Goal: Task Accomplishment & Management: Manage account settings

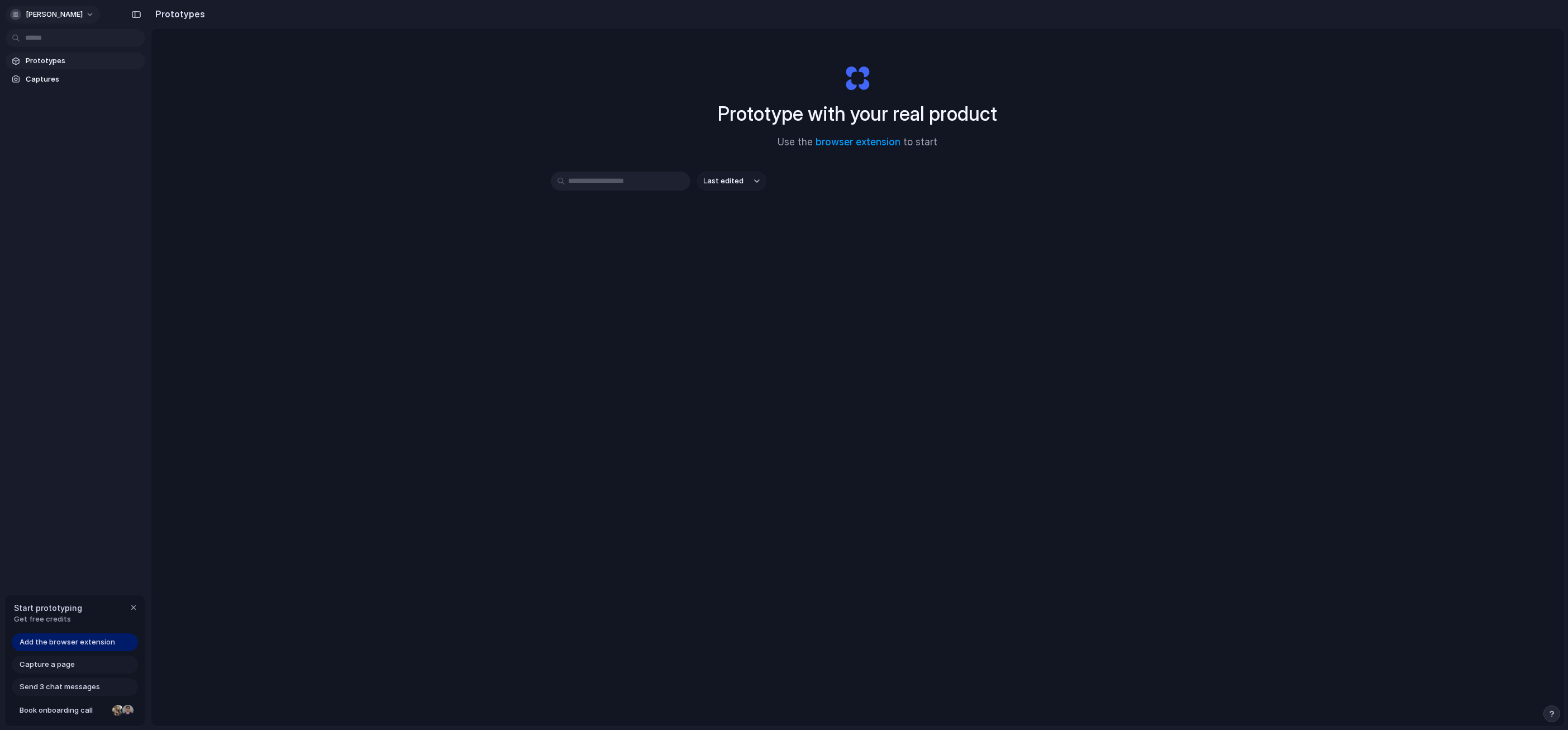
click at [49, 7] on button "[PERSON_NAME]" at bounding box center [53, 15] width 95 height 18
click at [63, 89] on li "Sign out" at bounding box center [54, 93] width 93 height 18
click at [74, 643] on span "Add the browser extension" at bounding box center [67, 642] width 95 height 11
click at [596, 442] on div "Prototype with your real product Use the browser extension to start Last edited" at bounding box center [857, 407] width 1413 height 756
click at [87, 642] on span "Add the browser extension" at bounding box center [67, 642] width 95 height 11
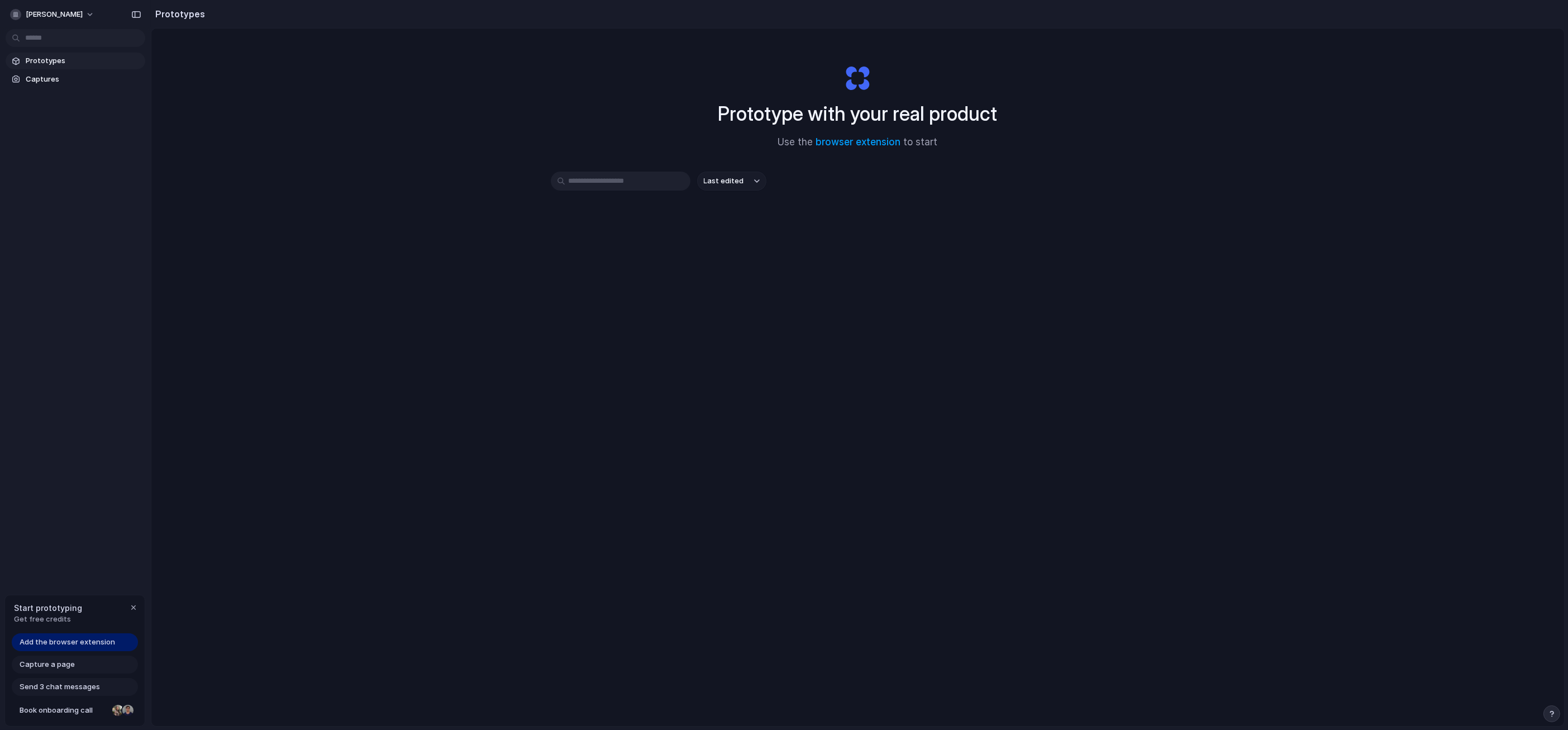
click at [88, 666] on div "Capture a page" at bounding box center [75, 665] width 126 height 18
click at [210, 141] on div "Prototype with your real product Use the browser extension to start Last edited" at bounding box center [857, 407] width 1413 height 756
click at [47, 79] on span "Captures" at bounding box center [83, 79] width 115 height 11
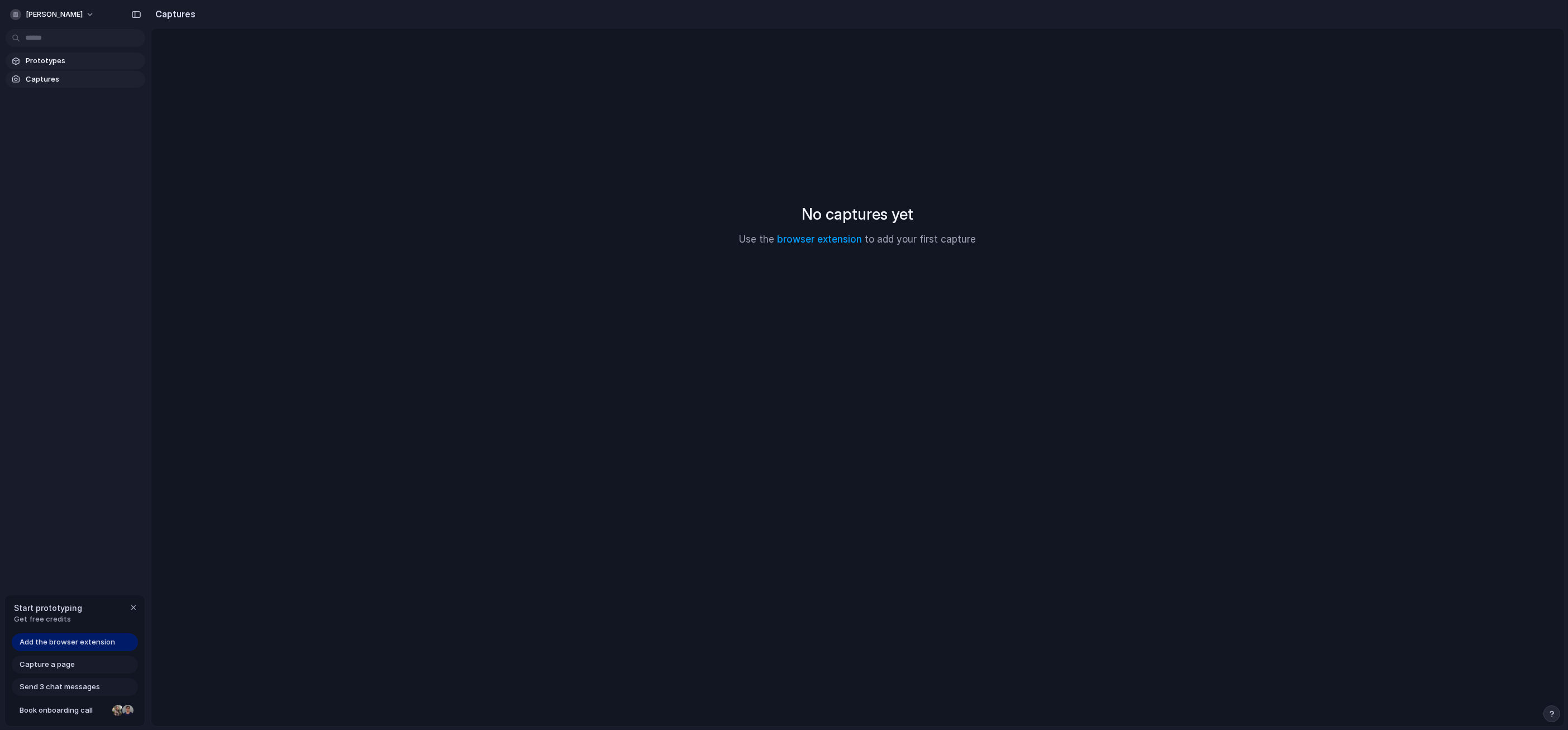
click at [40, 61] on span "Prototypes" at bounding box center [83, 61] width 115 height 11
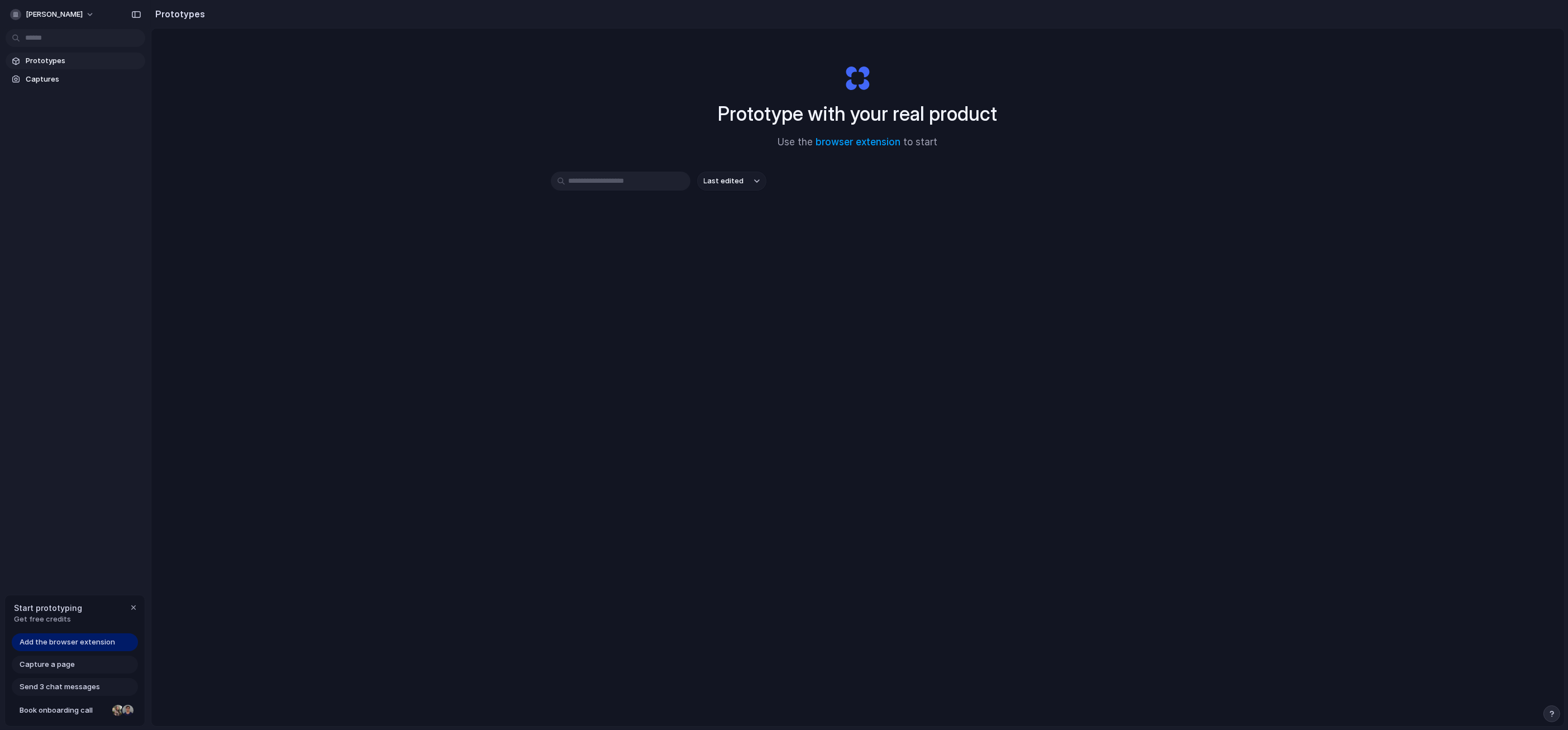
click at [634, 180] on input "text" at bounding box center [620, 180] width 140 height 19
click at [95, 639] on span "Add the browser extension" at bounding box center [67, 642] width 95 height 11
click at [88, 684] on div "Send 3 chat messages" at bounding box center [75, 687] width 126 height 18
click at [90, 667] on div "Capture a page" at bounding box center [75, 665] width 126 height 18
click at [868, 143] on link "browser extension" at bounding box center [859, 142] width 85 height 11
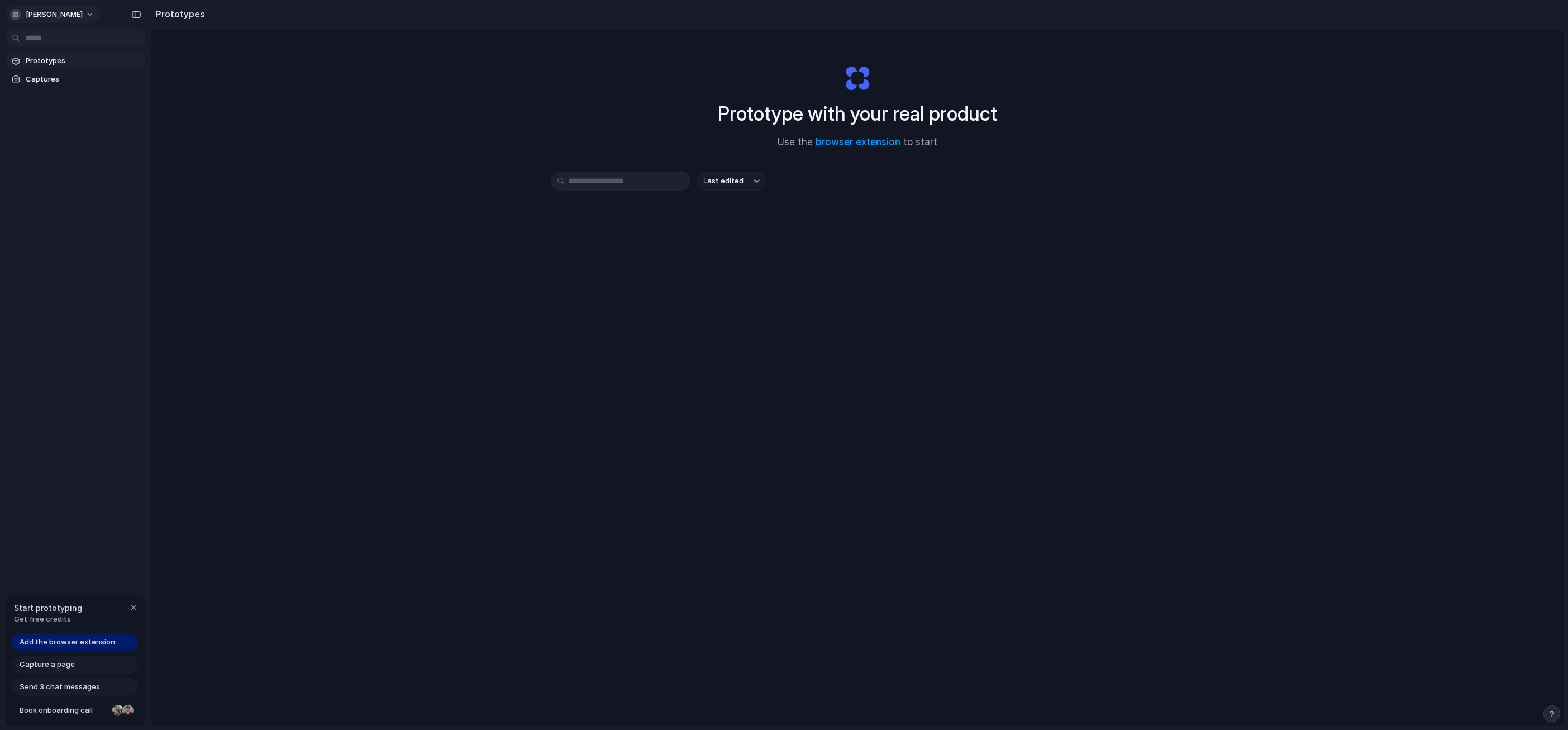
click at [65, 20] on button "chris-phelan" at bounding box center [53, 15] width 95 height 18
click at [89, 284] on div "Settings Invite members Change theme Sign out" at bounding box center [784, 365] width 1568 height 730
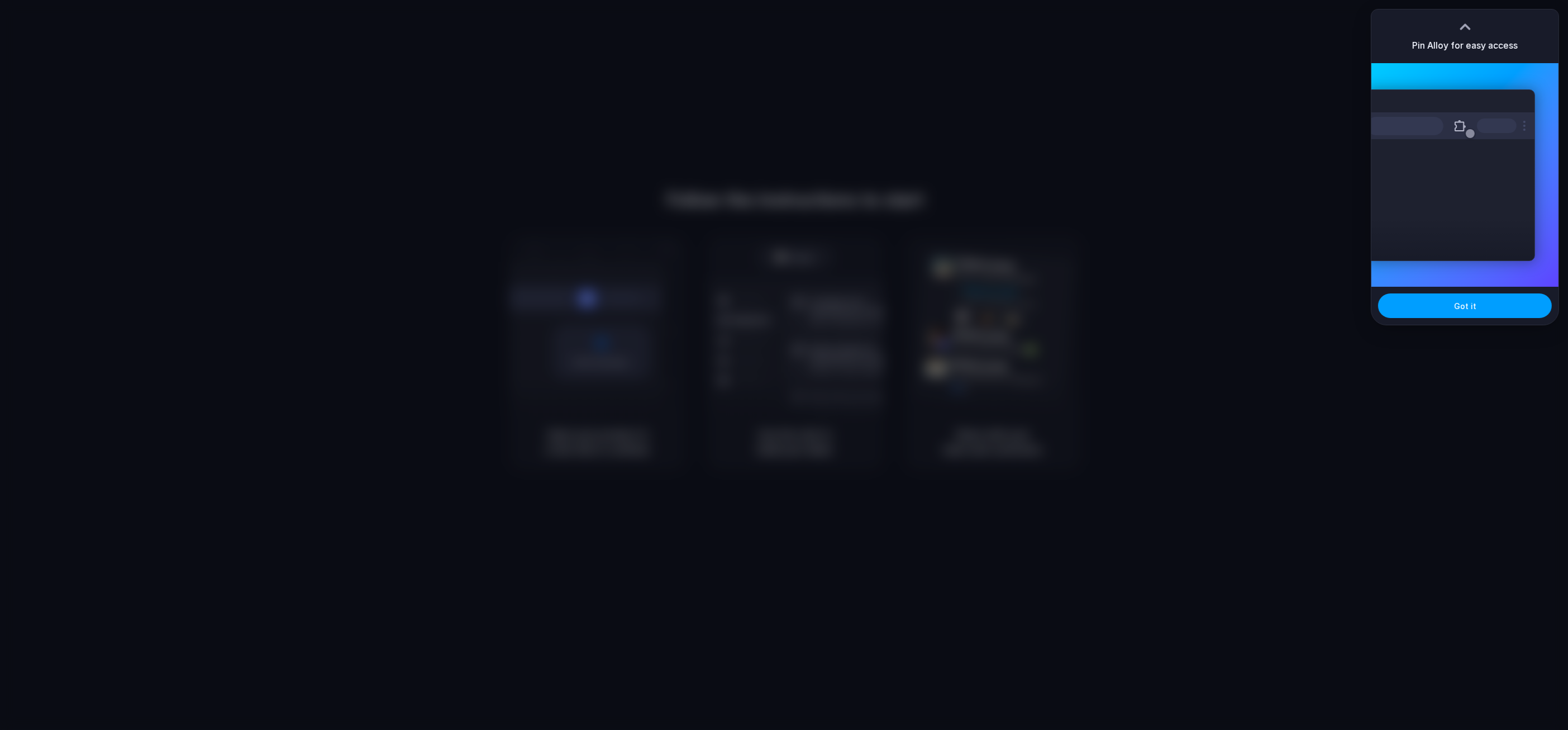
click at [1450, 300] on button "Got it" at bounding box center [1465, 305] width 174 height 24
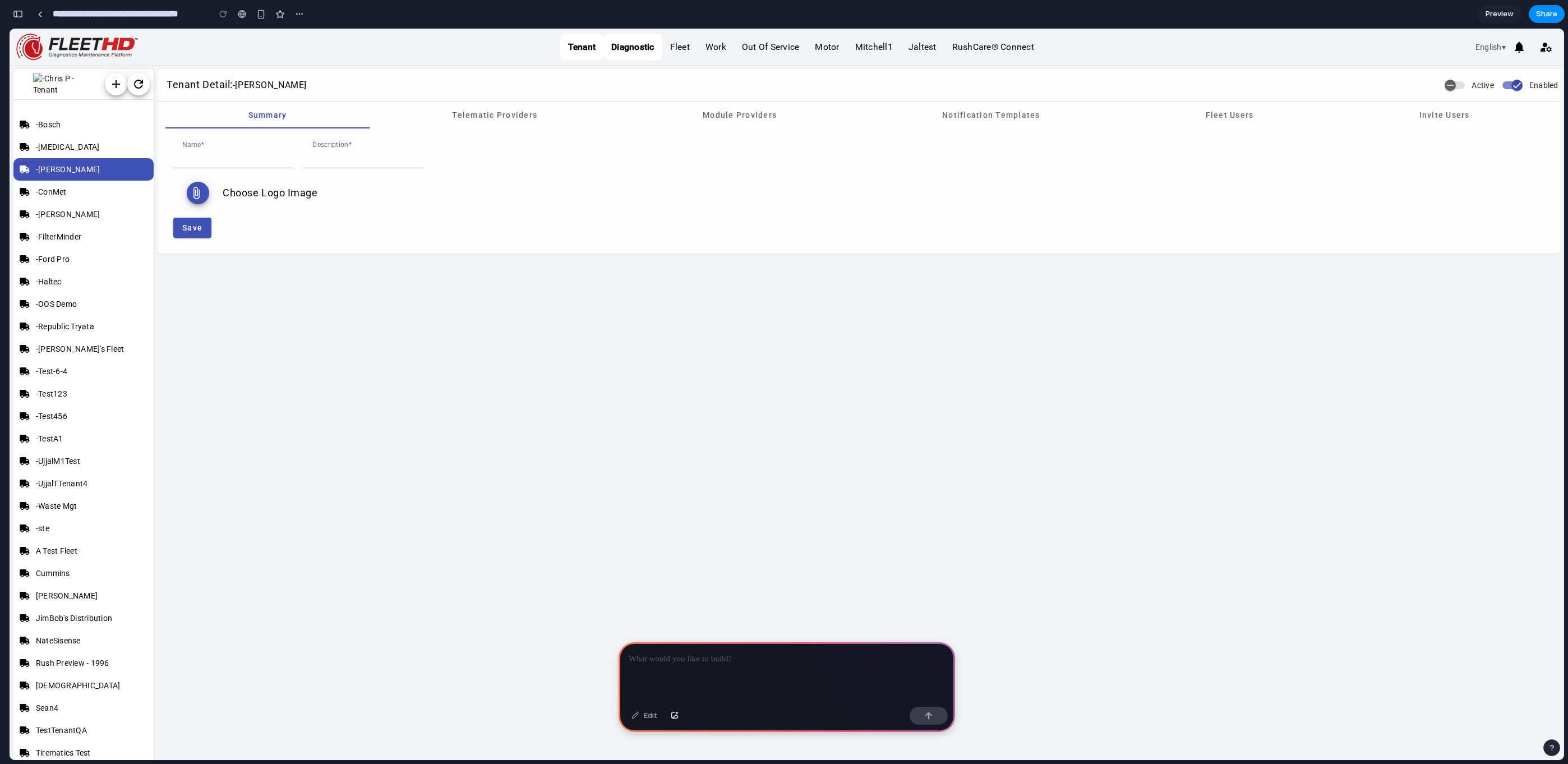
click at [619, 38] on span "Diagnostic" at bounding box center [633, 47] width 59 height 27
click at [684, 671] on div at bounding box center [786, 672] width 336 height 60
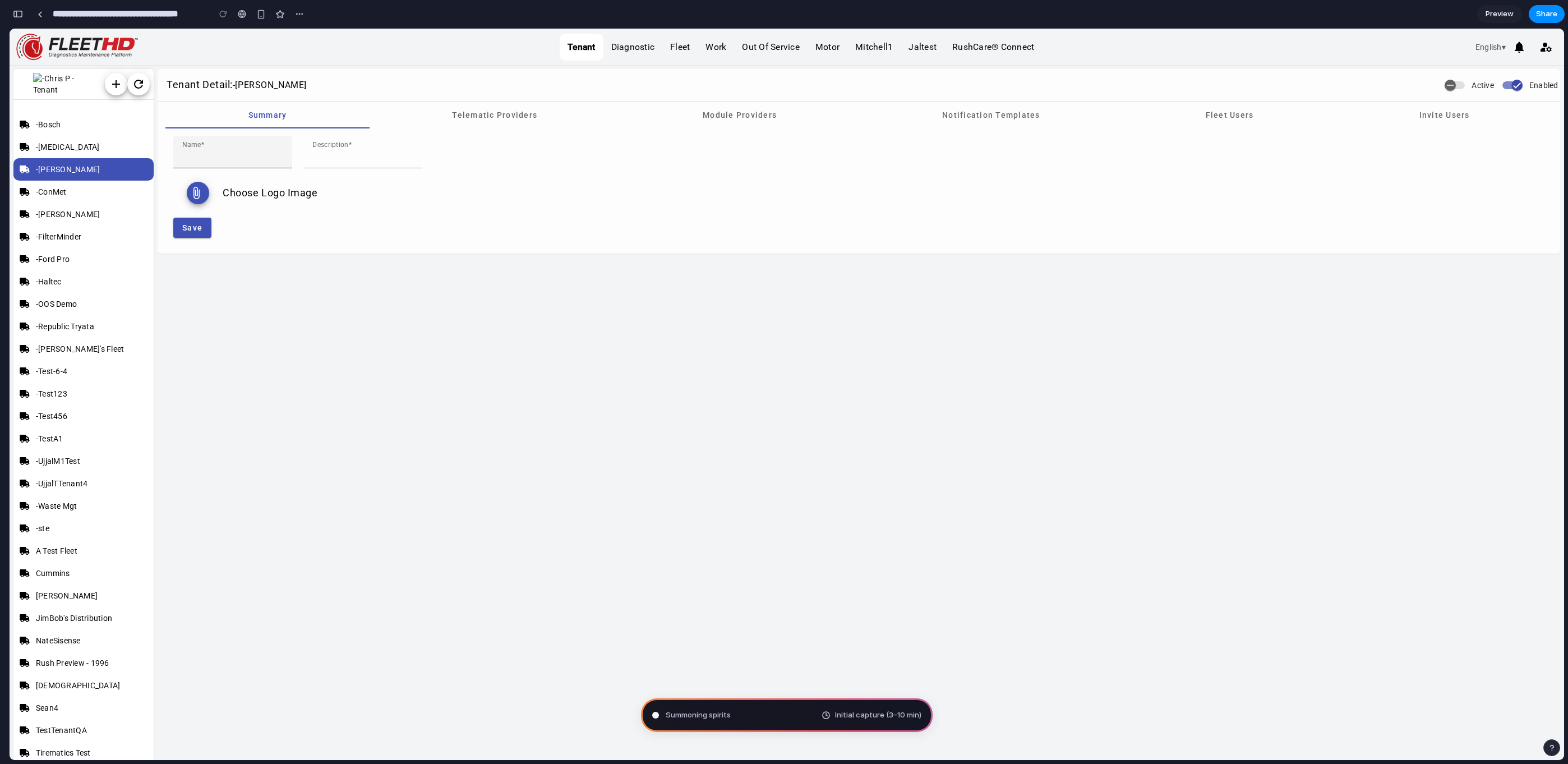
click at [238, 152] on input "Name" at bounding box center [233, 157] width 101 height 13
click at [358, 152] on input "Description" at bounding box center [363, 157] width 101 height 13
type input "**********"
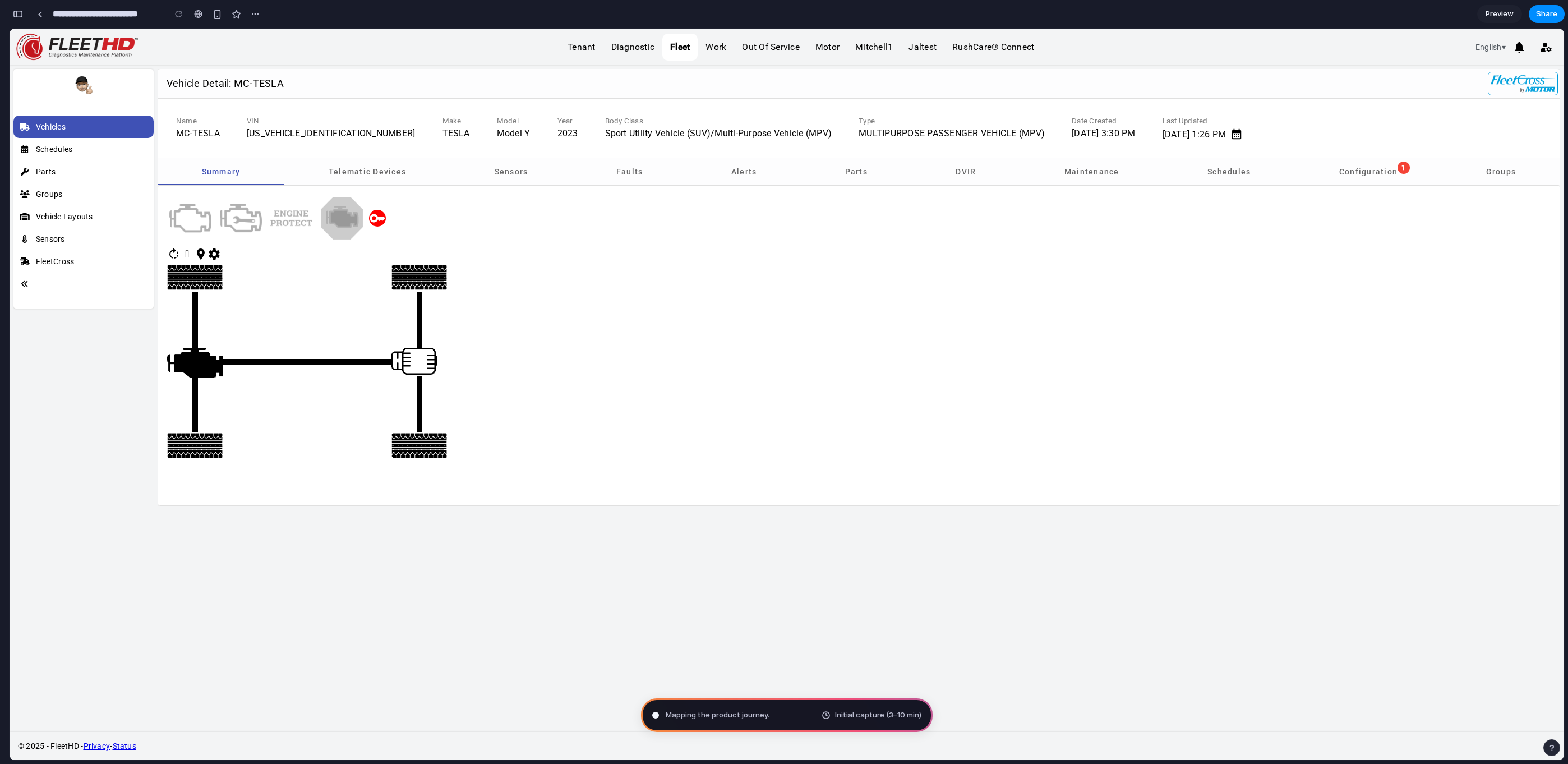
type input "**********"
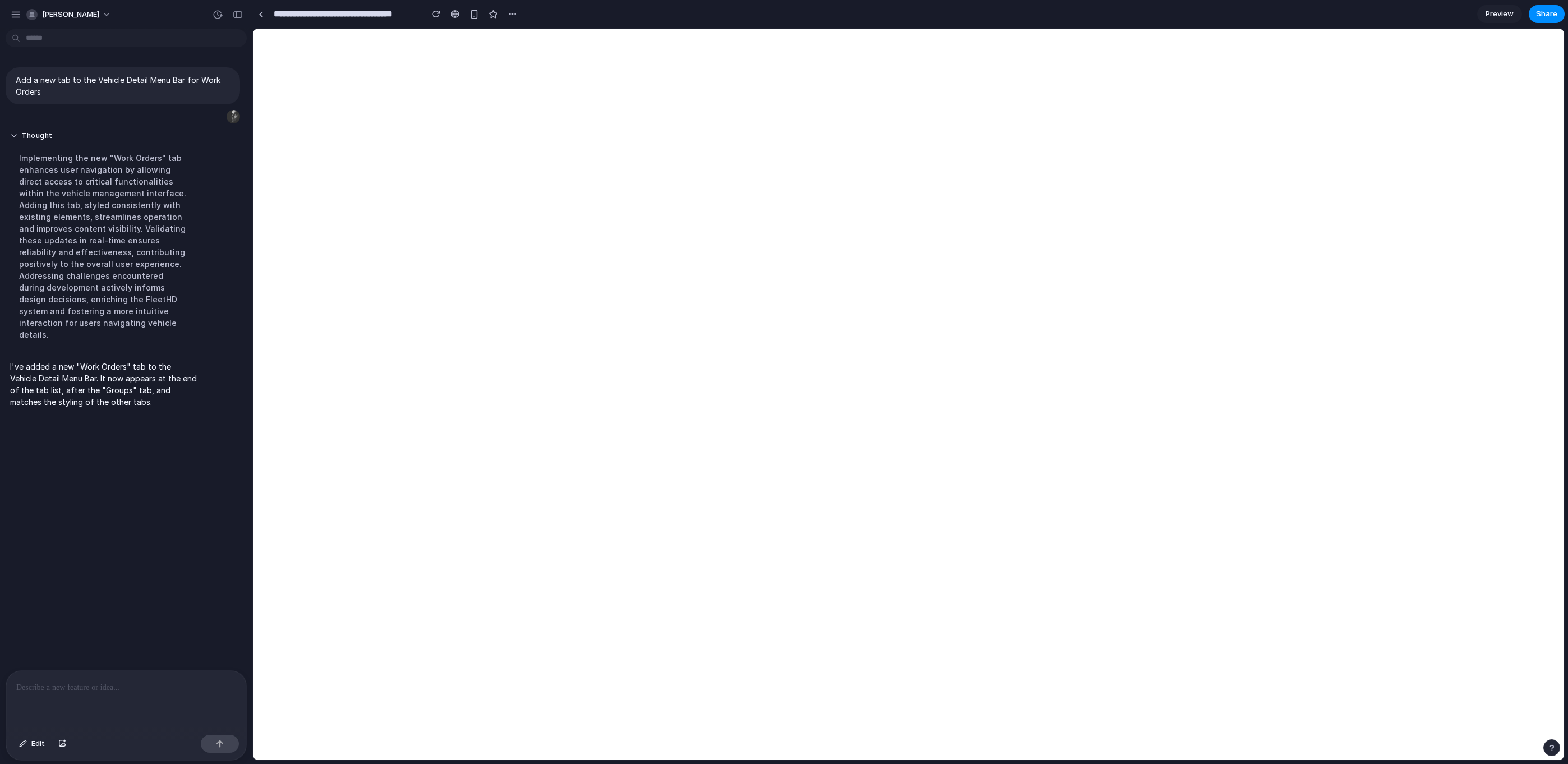
click at [55, 696] on div at bounding box center [126, 700] width 240 height 59
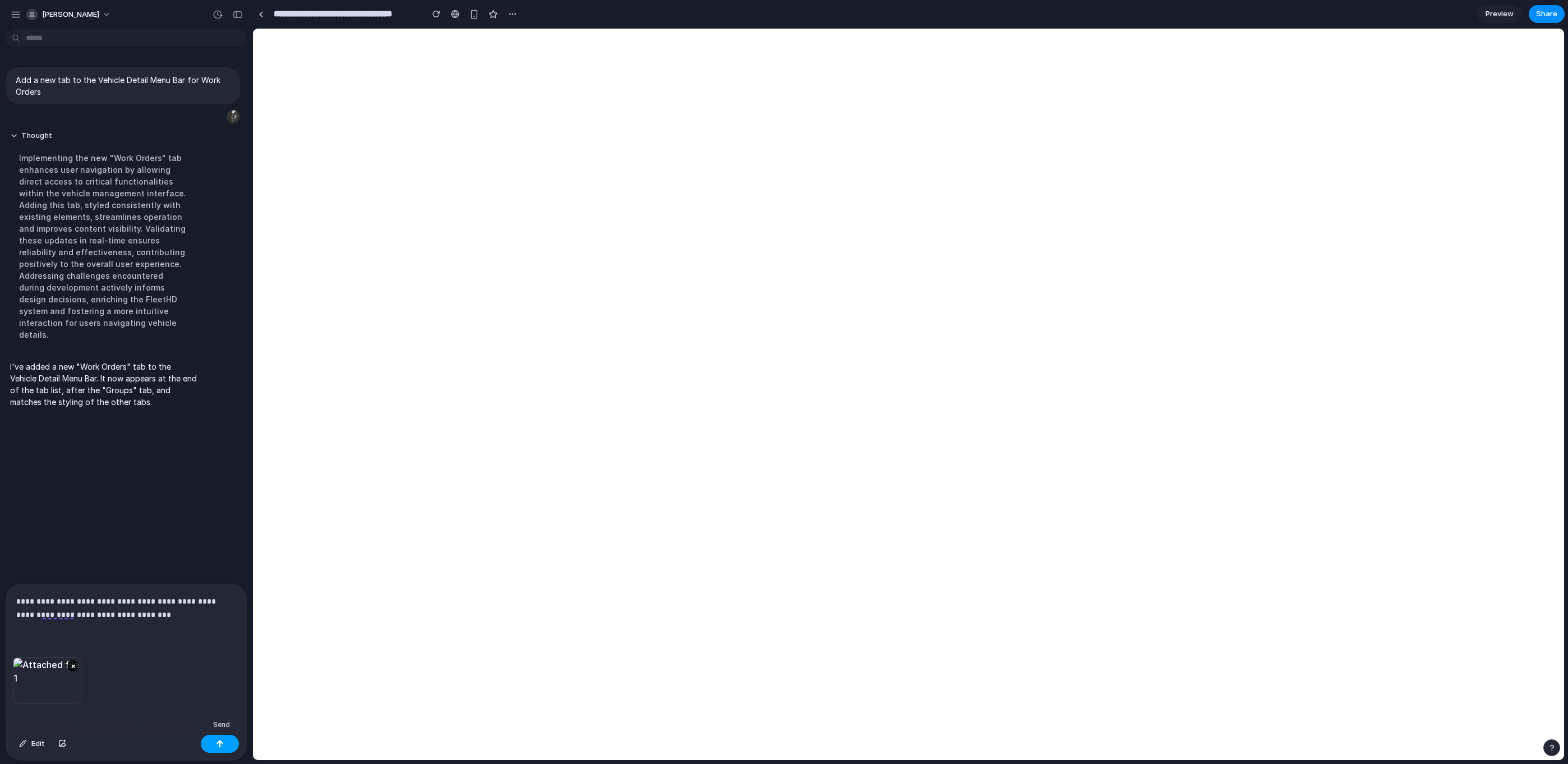
click at [231, 742] on button "button" at bounding box center [220, 744] width 38 height 18
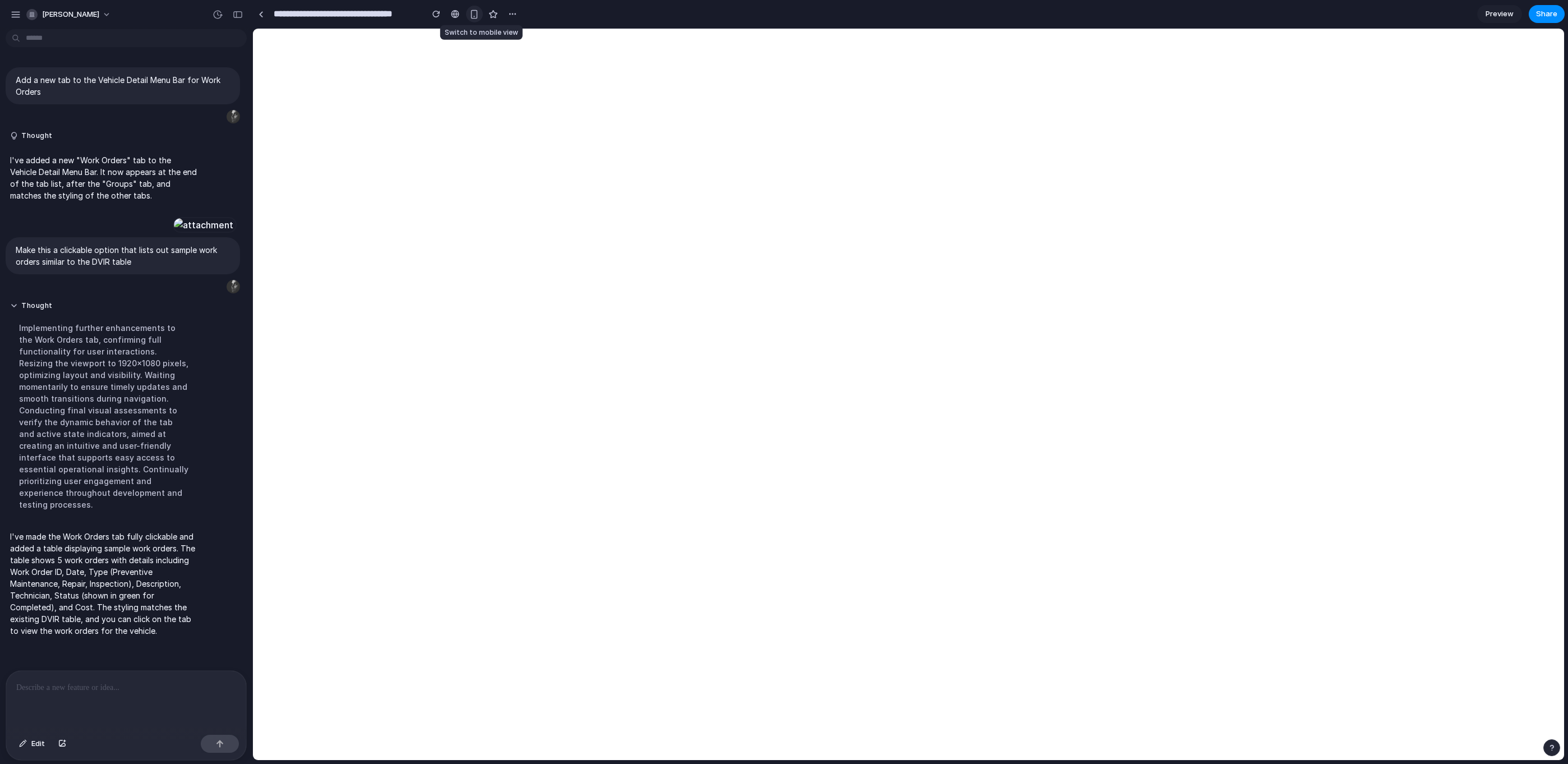
click at [474, 13] on div "button" at bounding box center [474, 15] width 10 height 10
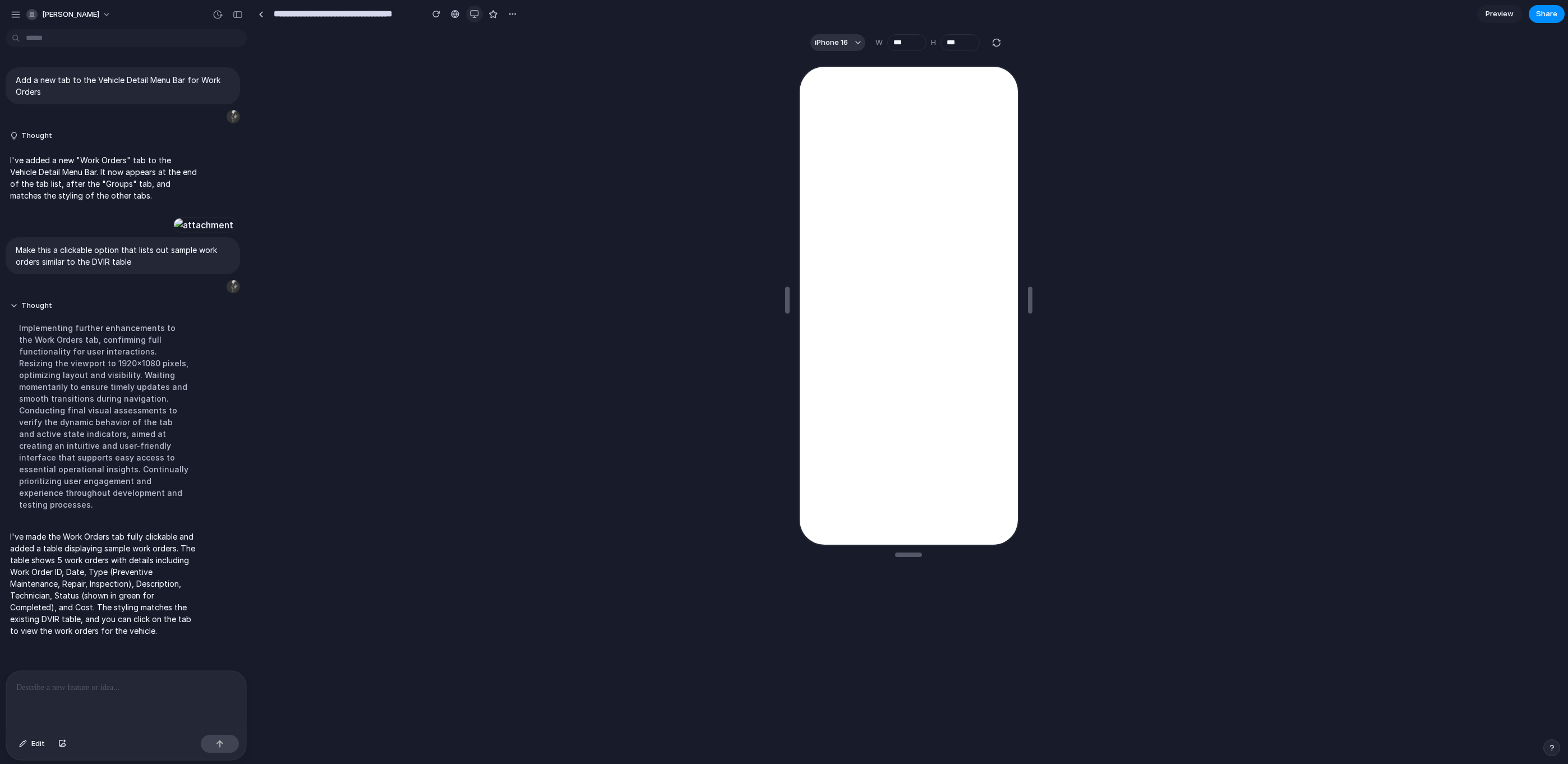
click at [473, 15] on div "button" at bounding box center [474, 14] width 9 height 9
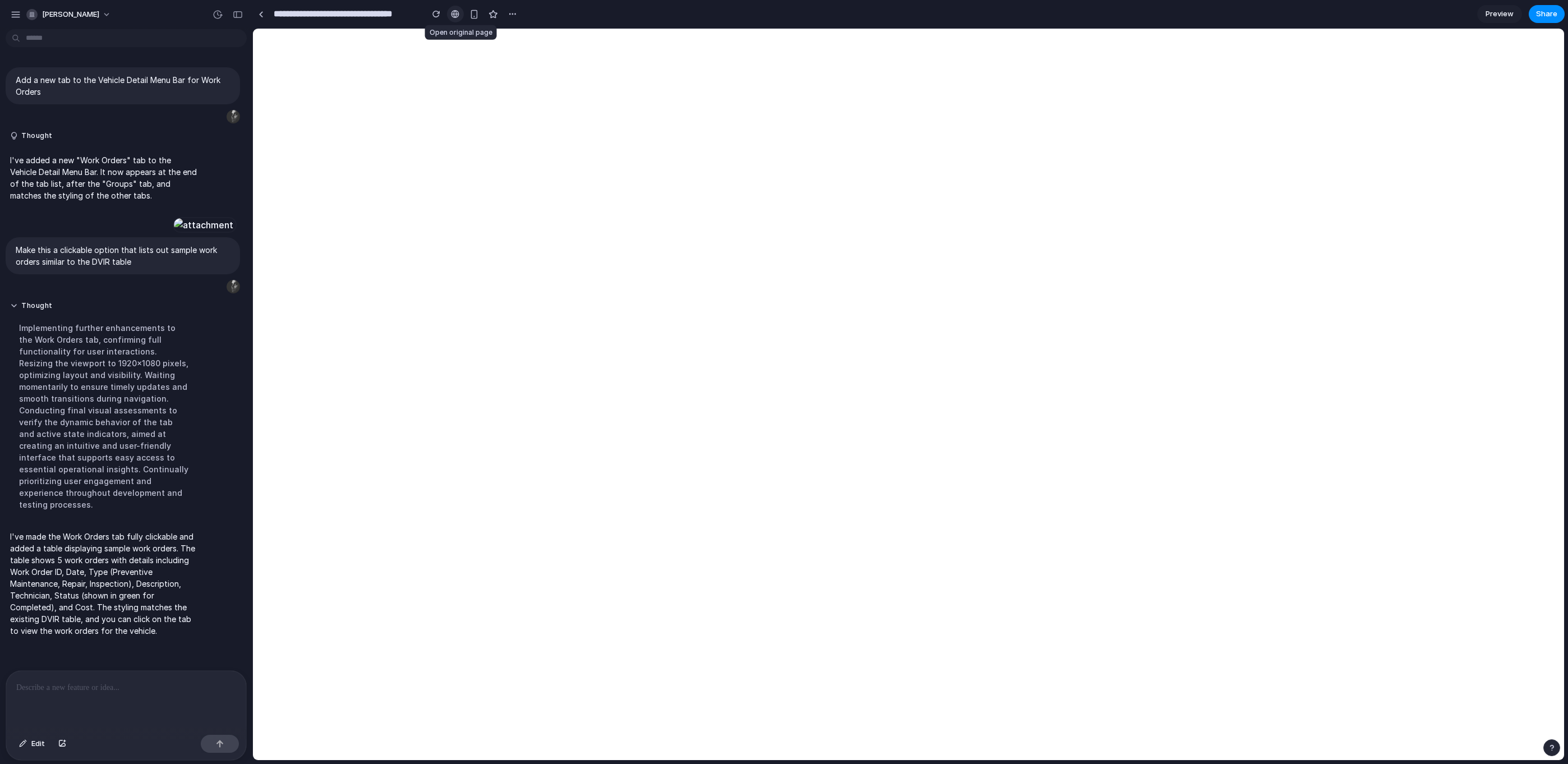
click at [450, 15] on link at bounding box center [455, 14] width 17 height 17
click at [78, 681] on p at bounding box center [124, 687] width 215 height 13
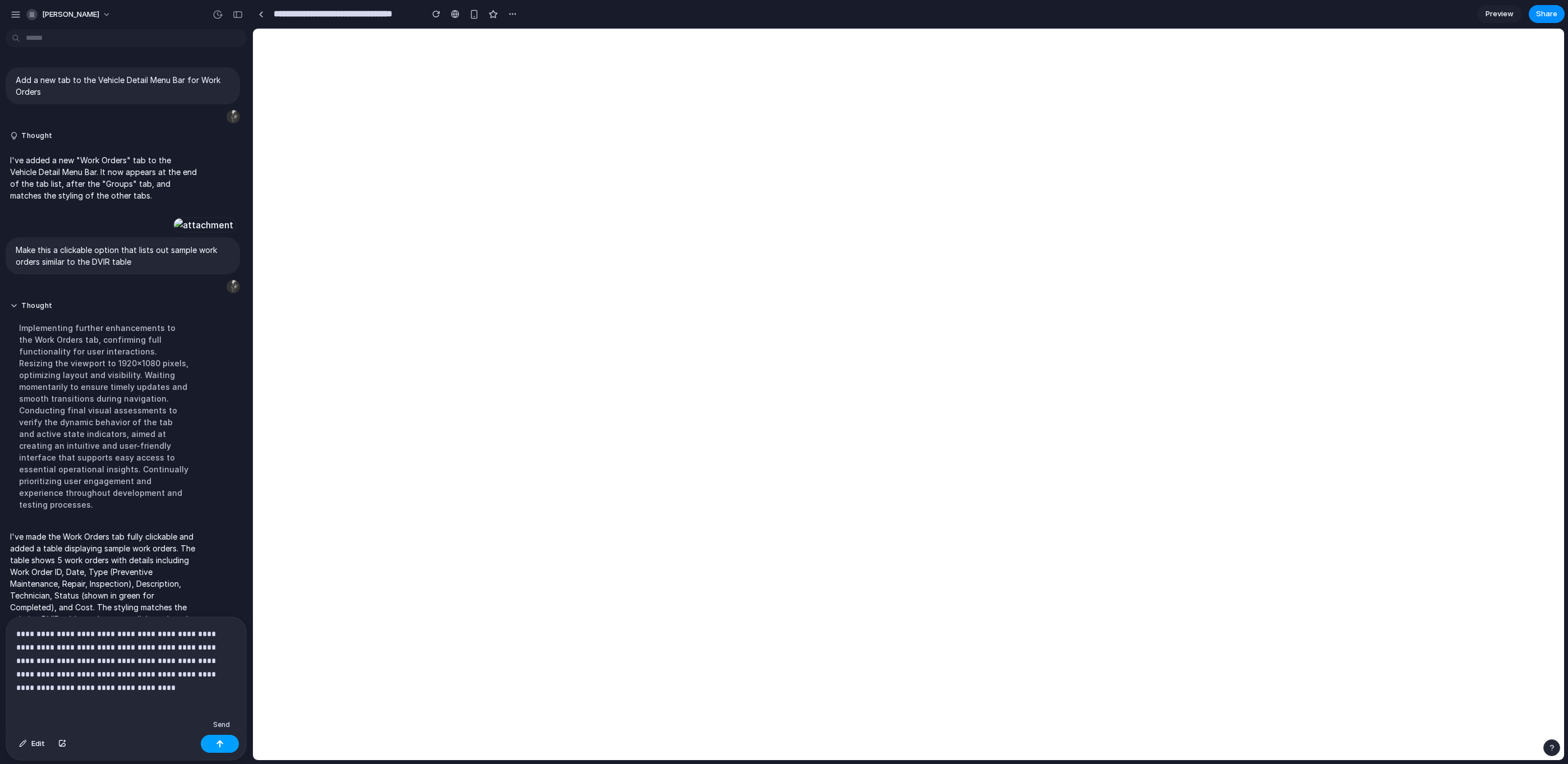
click at [220, 743] on div "button" at bounding box center [220, 743] width 8 height 8
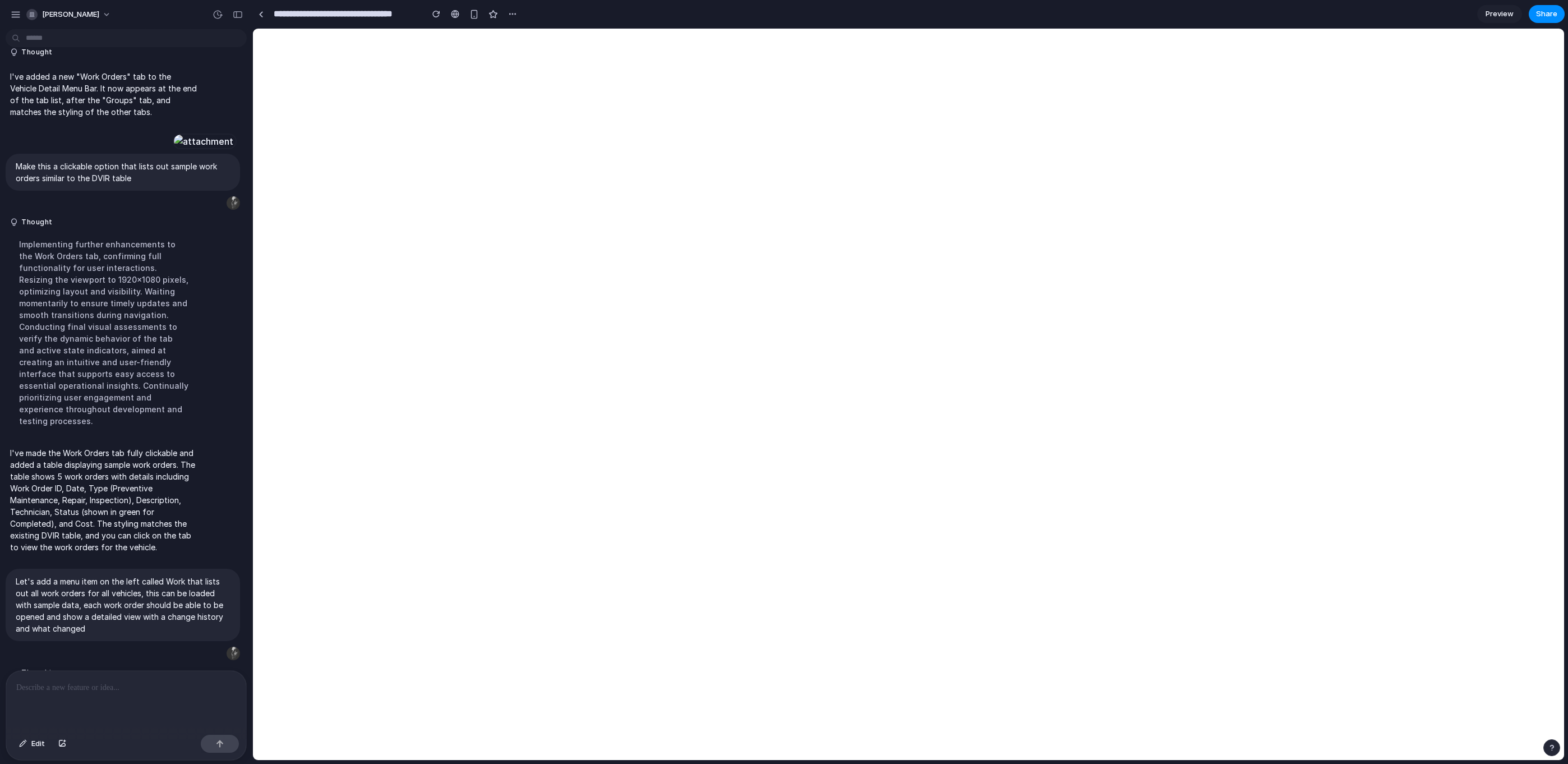
scroll to position [313, 0]
